Goal: Transaction & Acquisition: Obtain resource

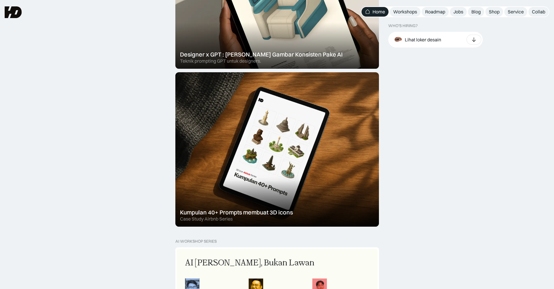
scroll to position [173, 0]
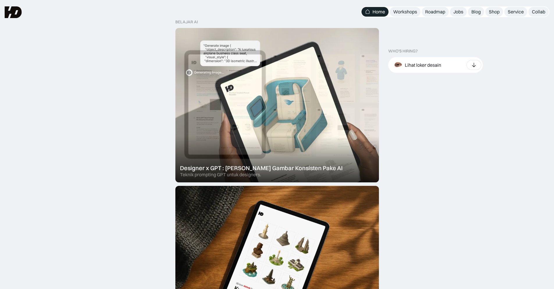
click at [304, 122] on div at bounding box center [277, 105] width 204 height 154
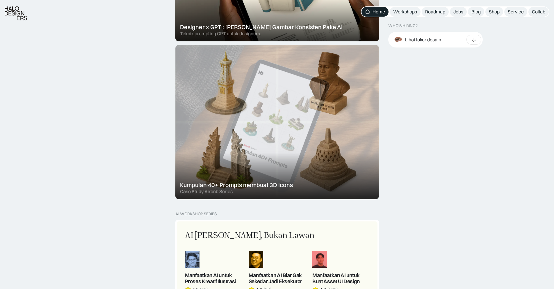
scroll to position [314, 0]
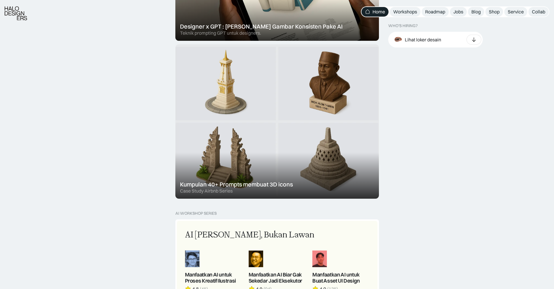
click at [303, 123] on div at bounding box center [277, 121] width 204 height 154
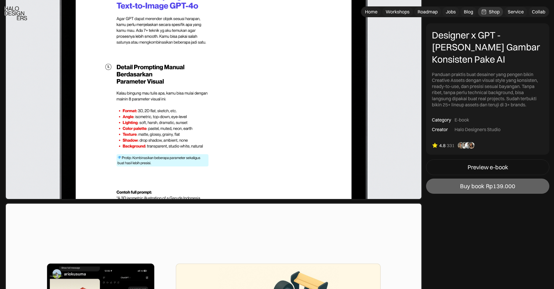
scroll to position [2265, 0]
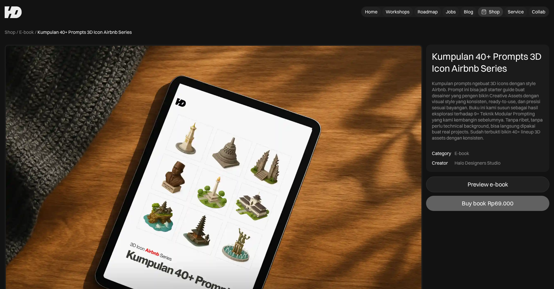
click at [494, 182] on div "Preview e-book" at bounding box center [488, 184] width 40 height 7
